Goal: Task Accomplishment & Management: Use online tool/utility

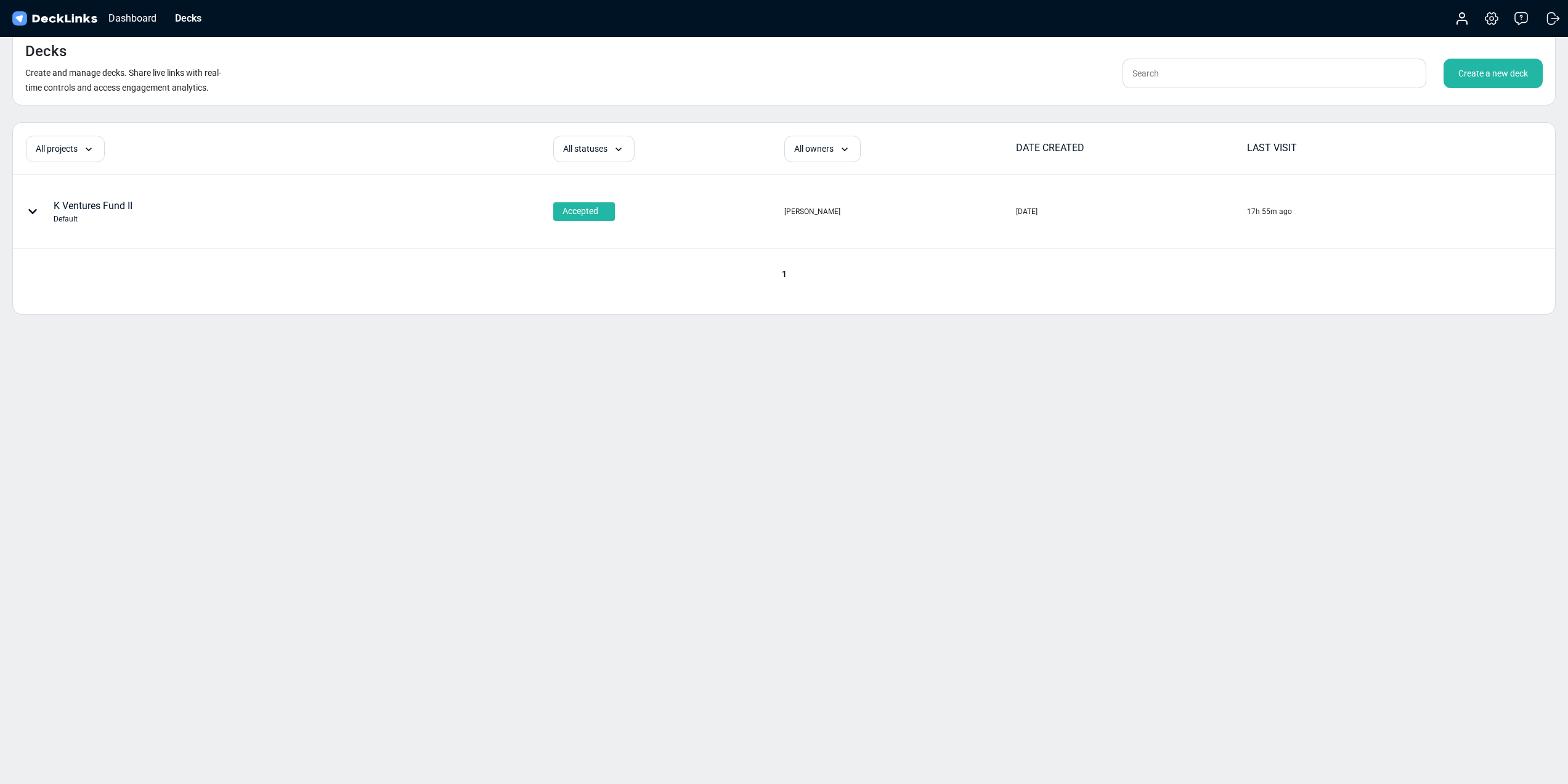
click at [123, 206] on div "K Ventures Fund II Default" at bounding box center [93, 211] width 79 height 26
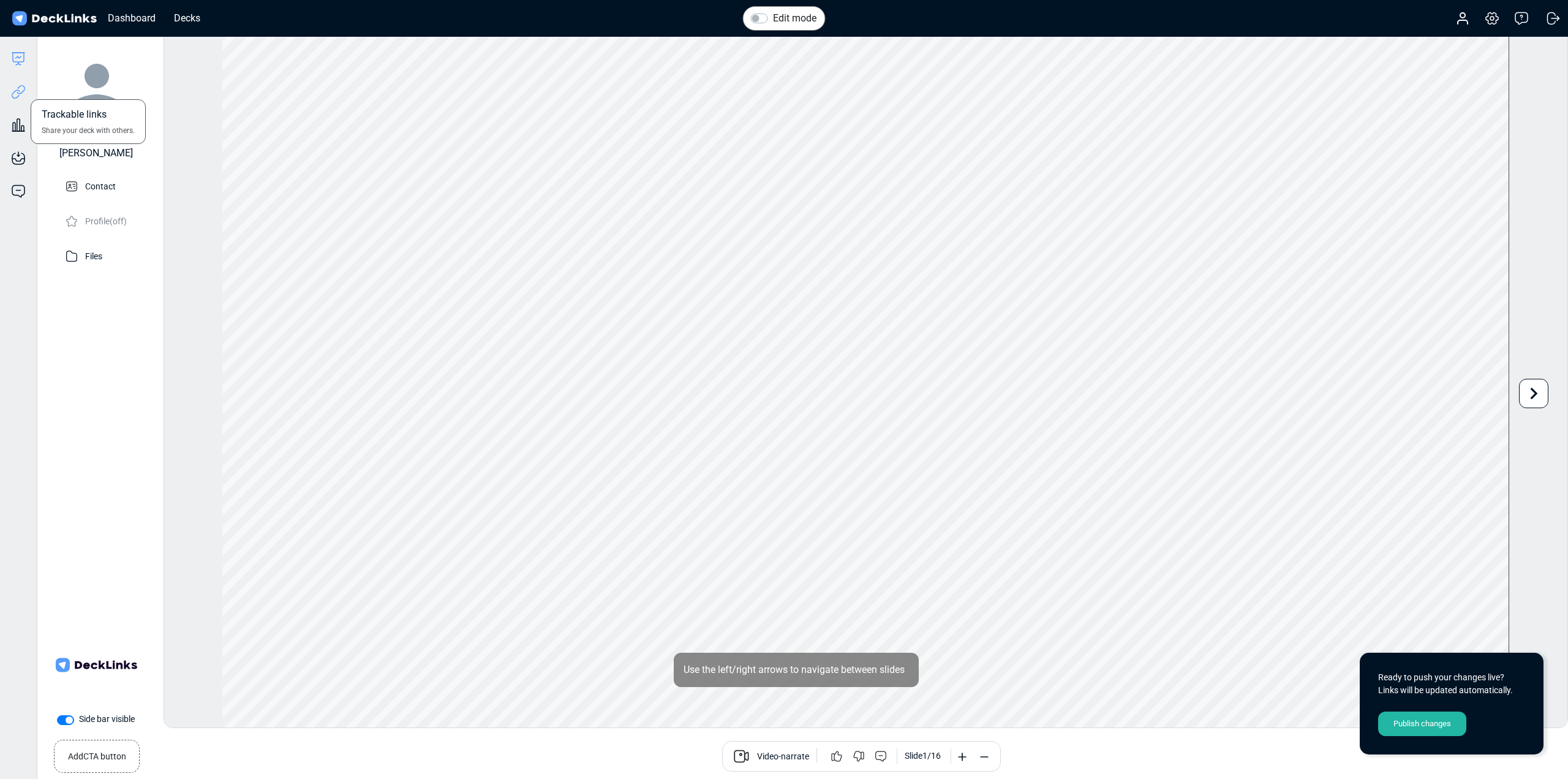
click at [14, 97] on icon at bounding box center [19, 92] width 15 height 15
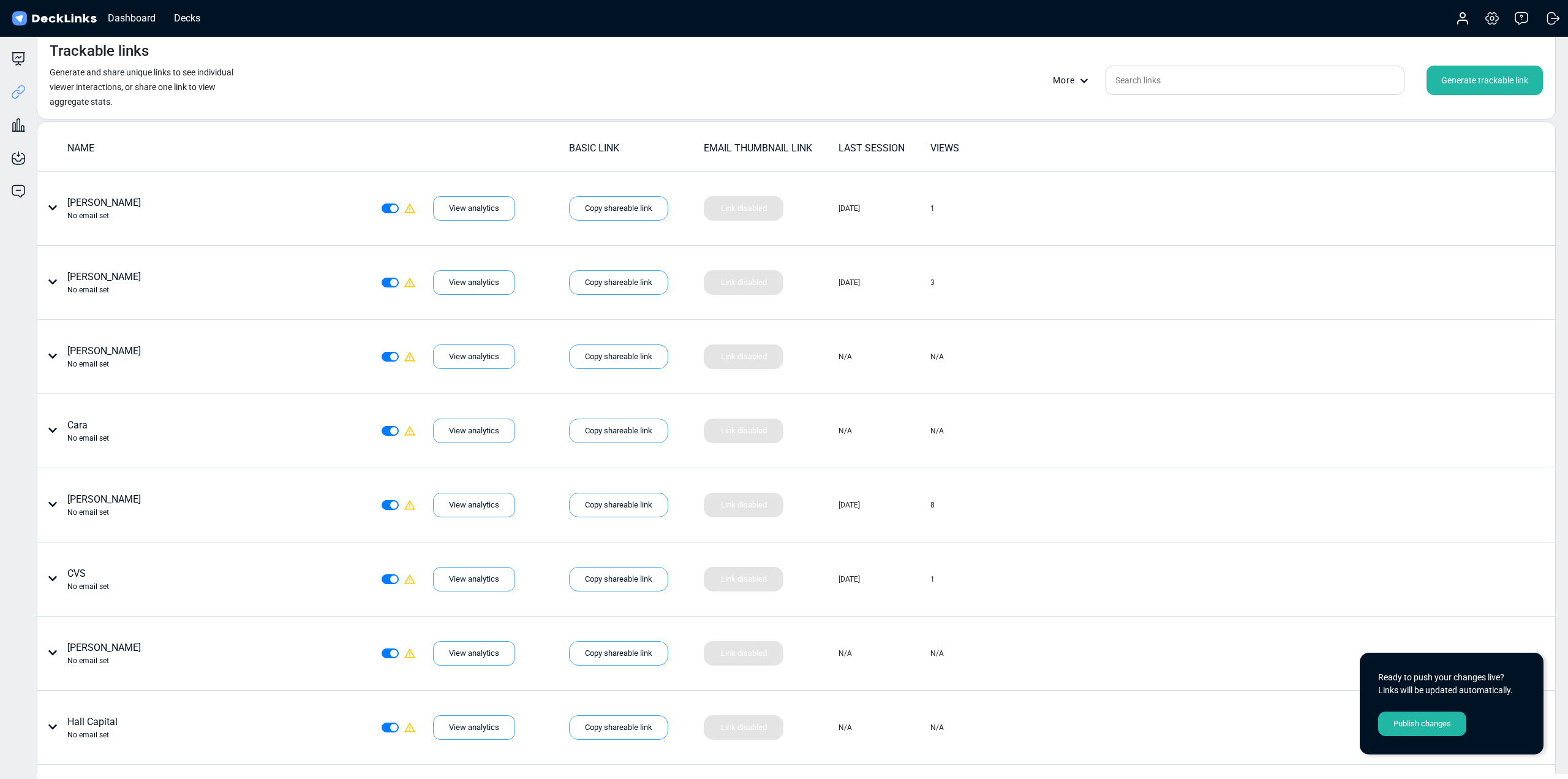
click at [1476, 82] on div "Generate trackable link" at bounding box center [1484, 80] width 117 height 30
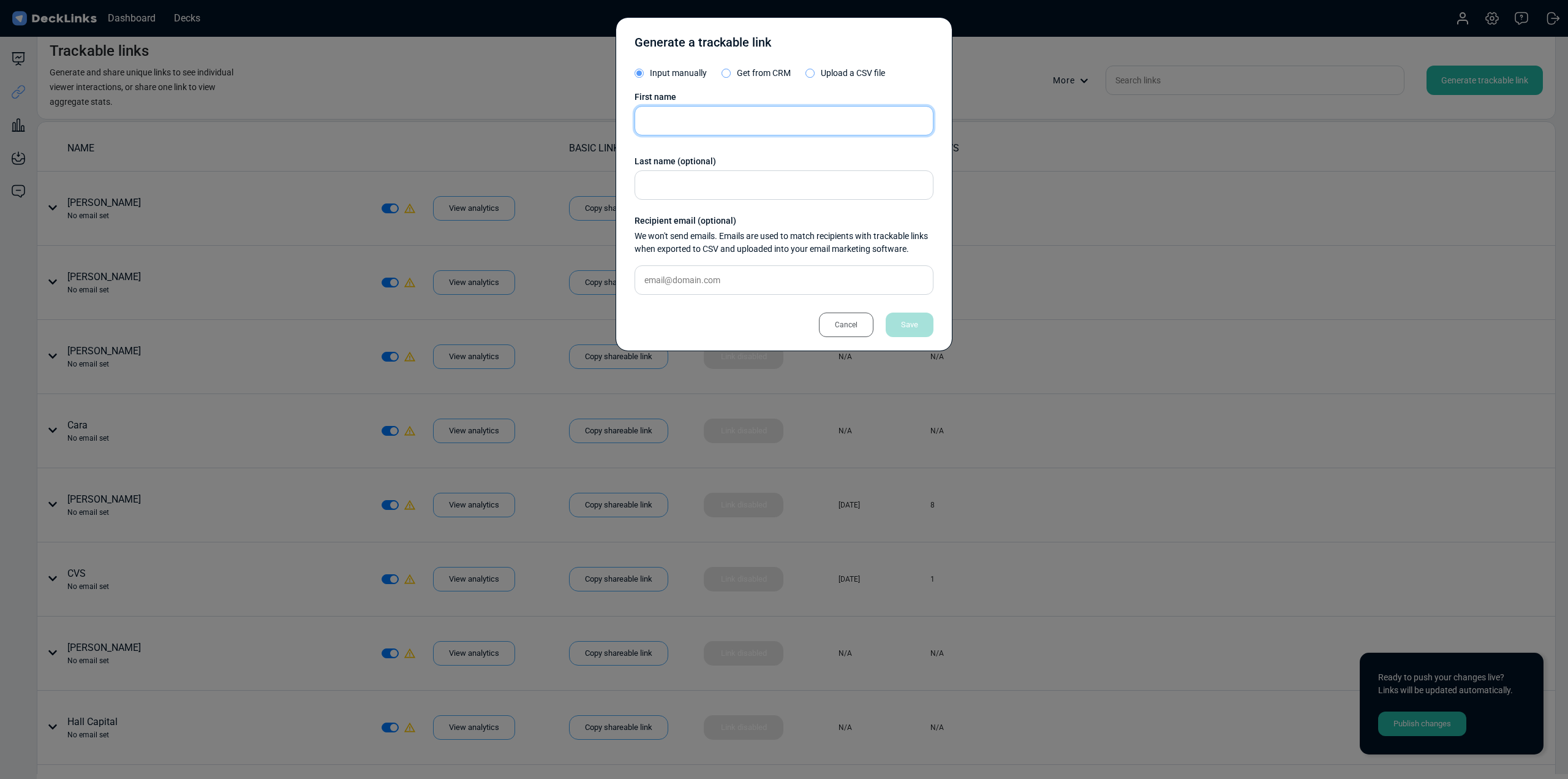
click at [723, 120] on input "text" at bounding box center [784, 121] width 298 height 30
click at [694, 124] on input "text" at bounding box center [784, 121] width 298 height 30
paste input "[PERSON_NAME][EMAIL_ADDRESS][PERSON_NAME][DOMAIN_NAME]"
type input "[PERSON_NAME][EMAIL_ADDRESS][PERSON_NAME][DOMAIN_NAME]"
click at [915, 324] on div "Save" at bounding box center [909, 325] width 48 height 24
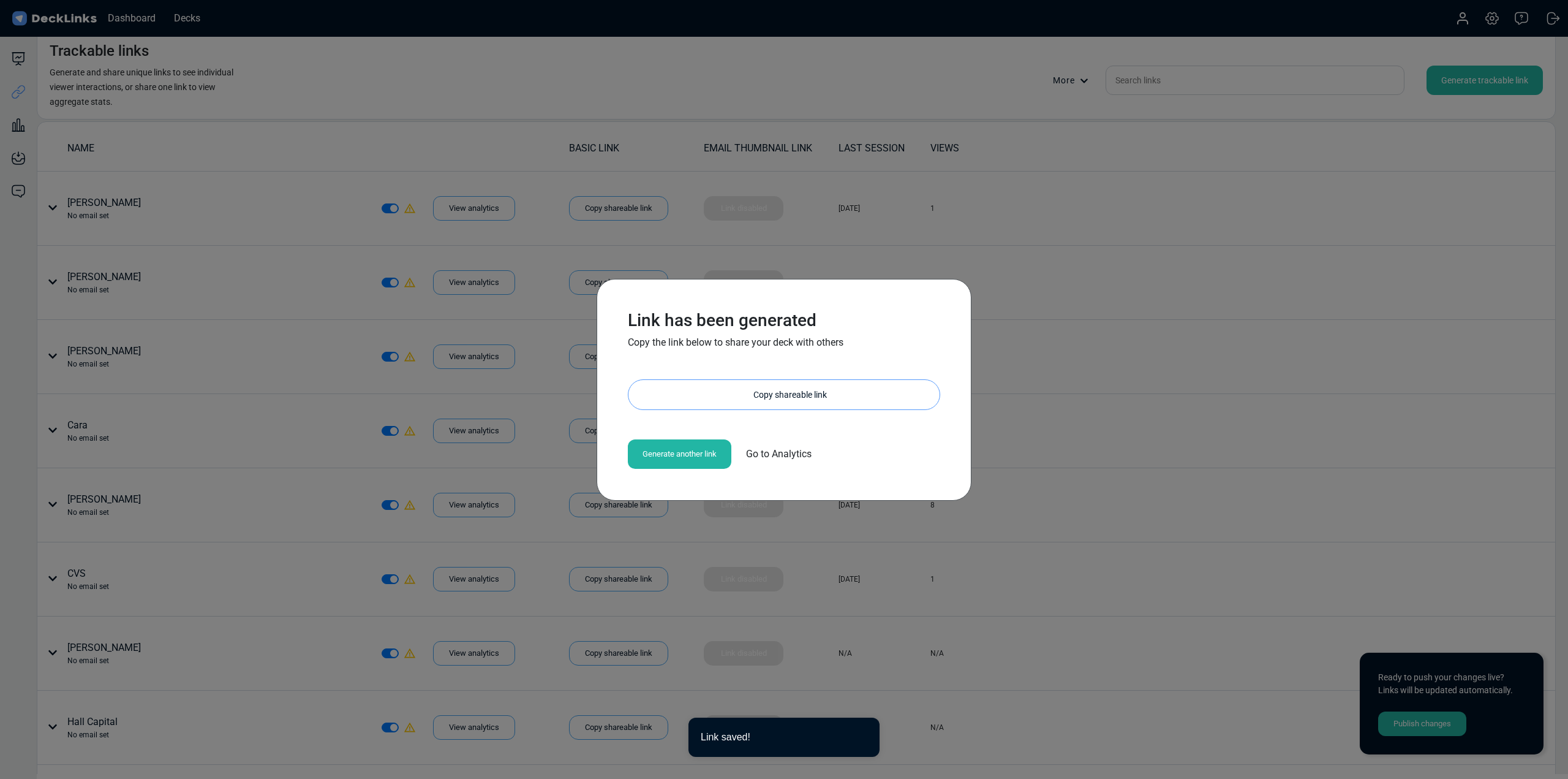
click at [709, 399] on div "Copy shareable link" at bounding box center [790, 395] width 298 height 30
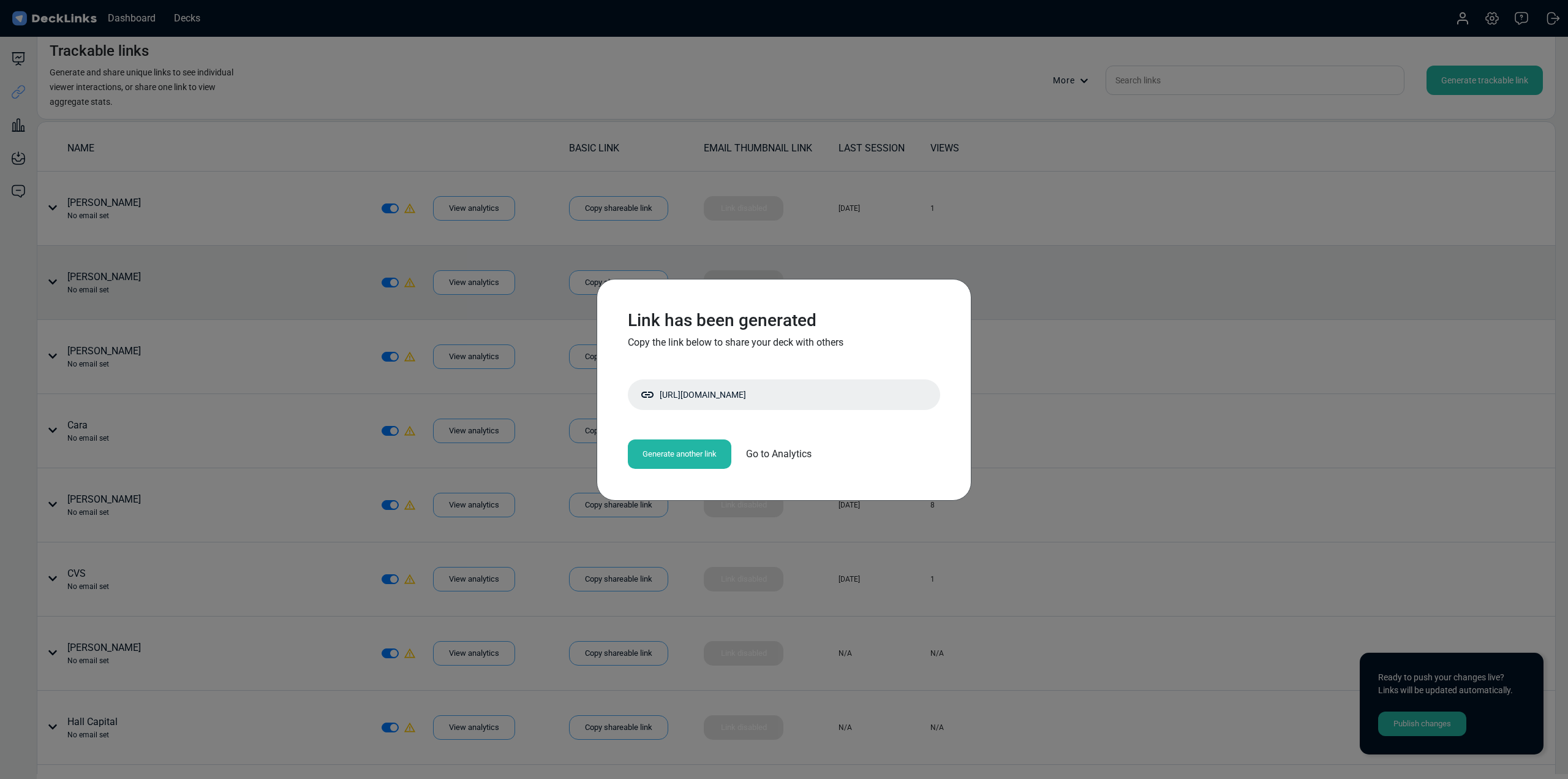
drag, startPoint x: 1316, startPoint y: 333, endPoint x: 1339, endPoint y: 294, distance: 45.3
click at [1315, 332] on div "Link has been generated Copy the link below to share your deck with others [URL…" at bounding box center [784, 389] width 1568 height 779
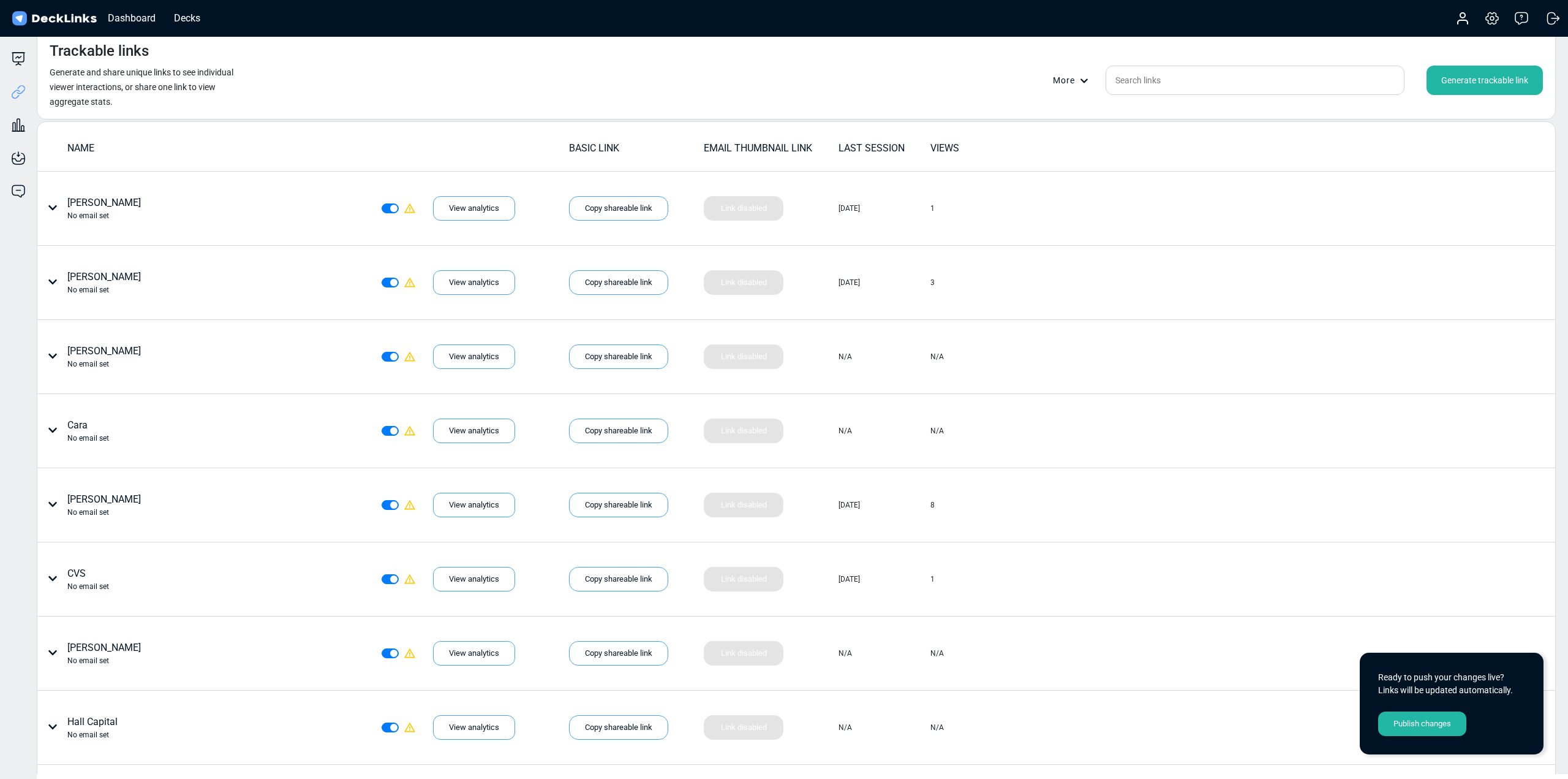
click at [1467, 82] on div "Generate trackable link" at bounding box center [1484, 80] width 117 height 30
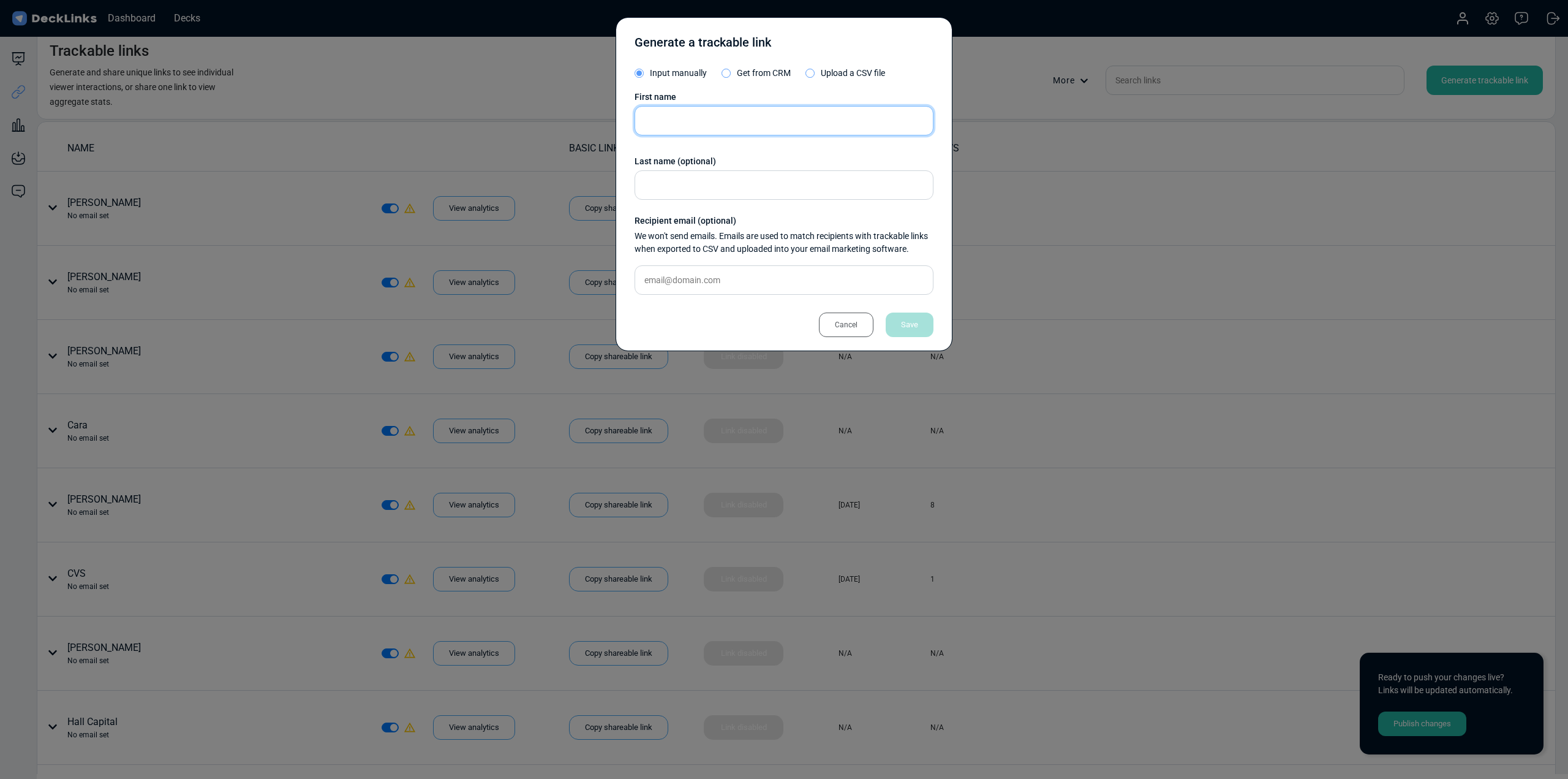
click at [738, 108] on input "text" at bounding box center [784, 121] width 298 height 30
type input "UVM"
click at [920, 325] on div "Save" at bounding box center [909, 325] width 48 height 24
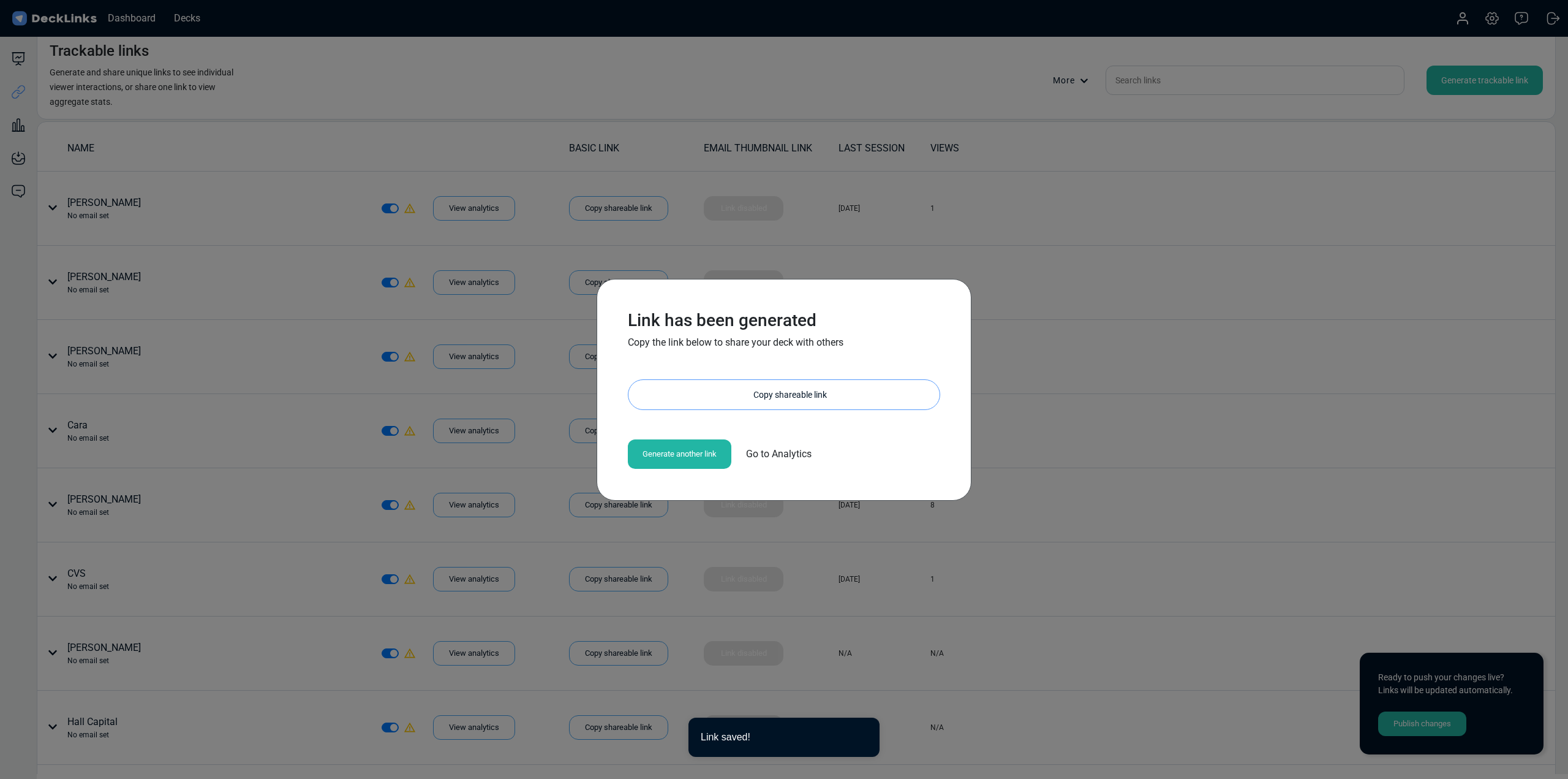
click at [803, 394] on div "Copy shareable link" at bounding box center [790, 395] width 298 height 30
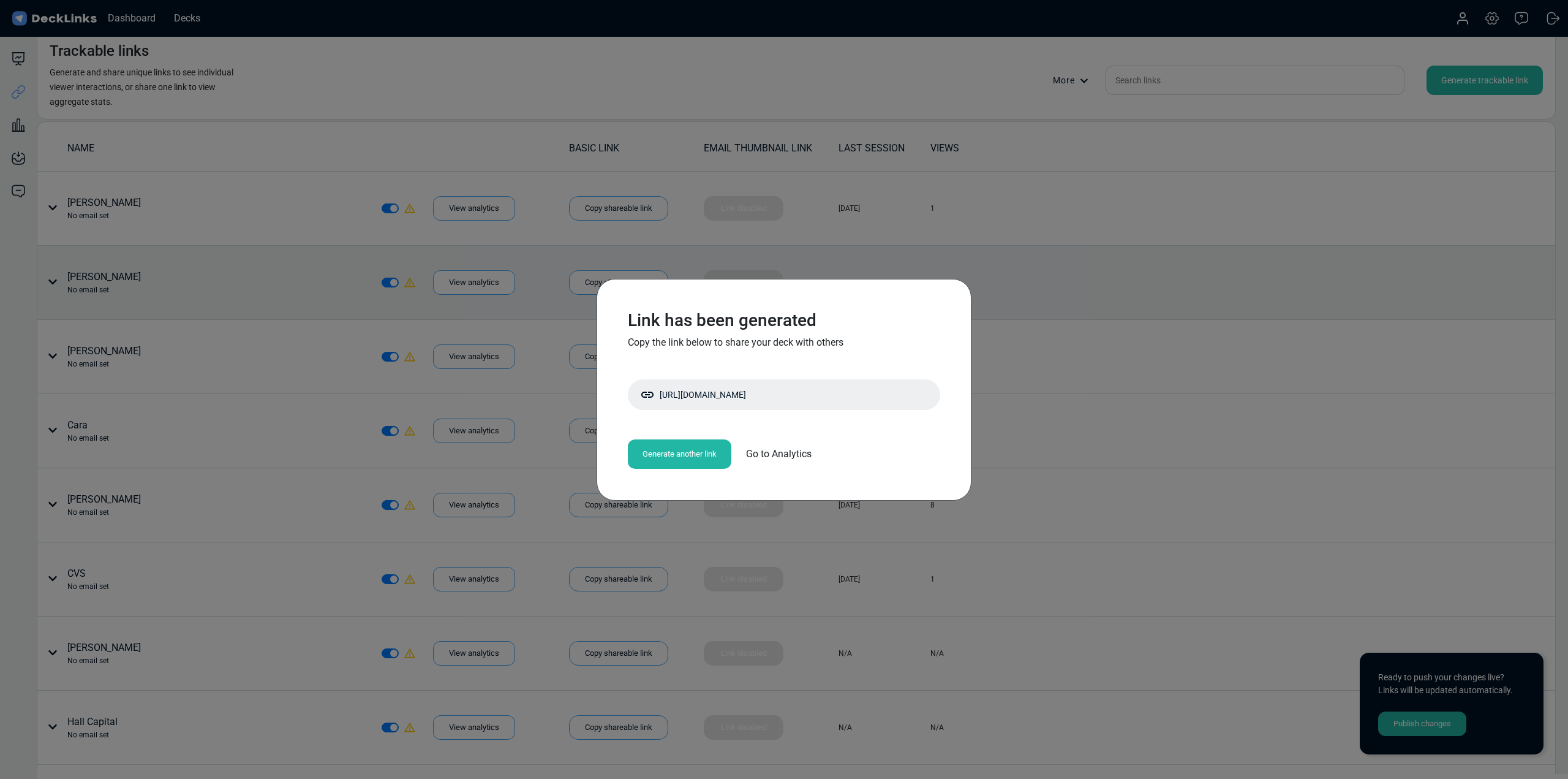
click at [1138, 265] on div "Link has been generated Copy the link below to share your deck with others [URL…" at bounding box center [784, 389] width 1568 height 779
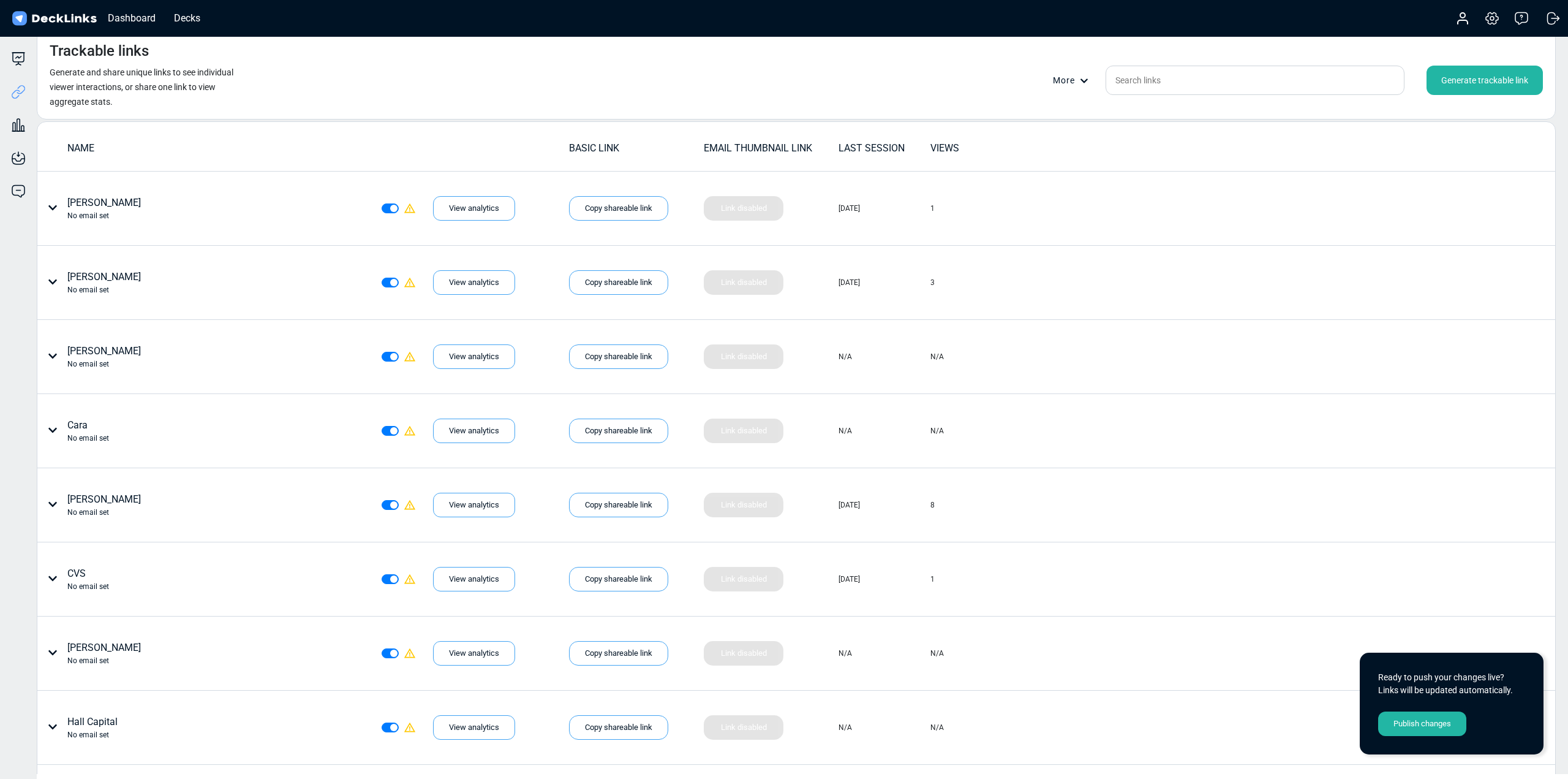
click at [1469, 77] on div "Generate trackable link" at bounding box center [1484, 80] width 117 height 30
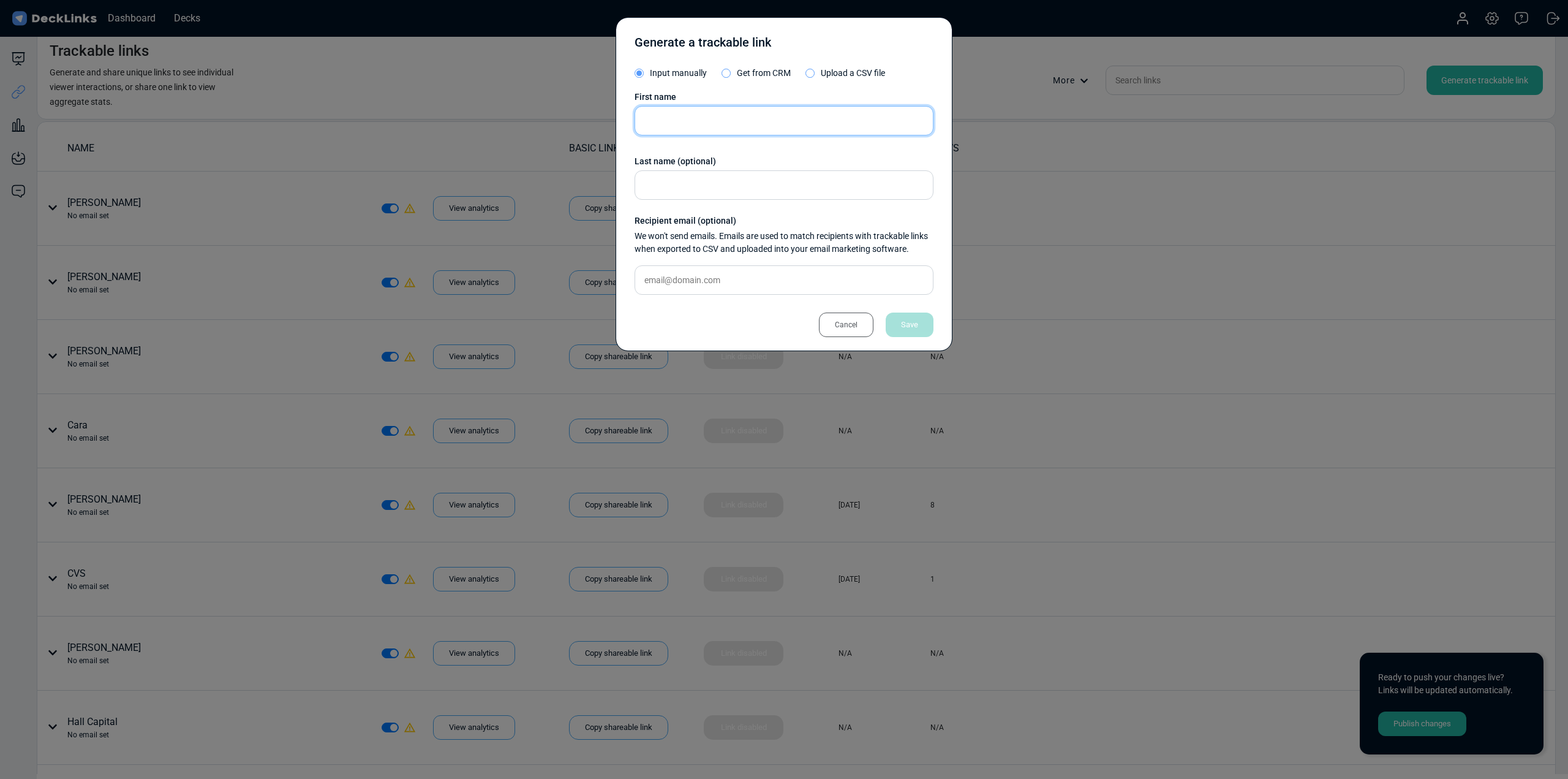
click at [757, 118] on input "text" at bounding box center [784, 121] width 298 height 30
type input "DVP"
click at [915, 331] on div "Save" at bounding box center [909, 325] width 48 height 24
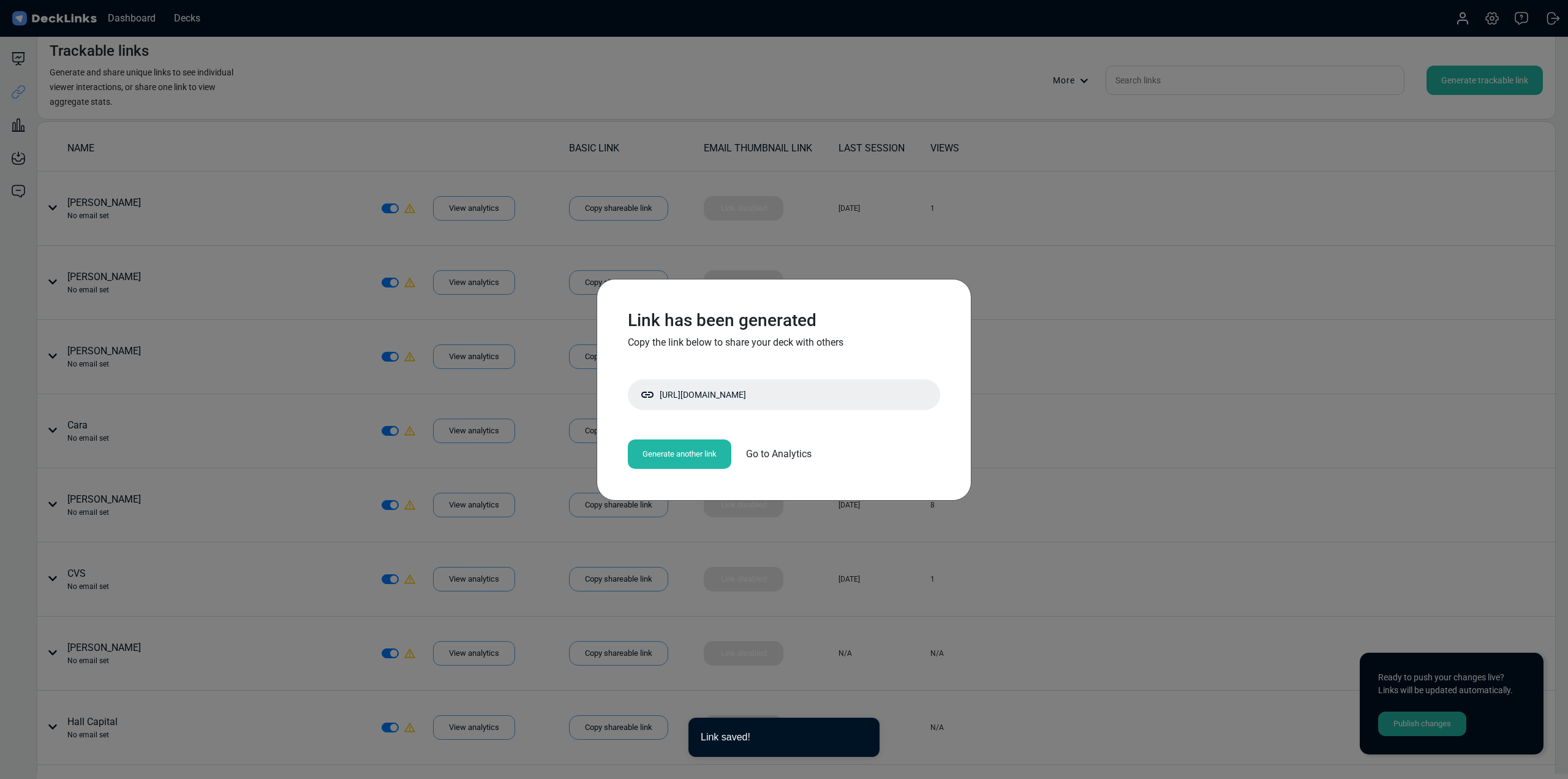
drag, startPoint x: 742, startPoint y: 397, endPoint x: 720, endPoint y: 374, distance: 31.8
click at [0, 0] on div "Copy shareable link" at bounding box center [0, 0] width 0 height 0
click at [755, 405] on div "Copy shareable link" at bounding box center [790, 395] width 298 height 30
